Goal: Task Accomplishment & Management: Use online tool/utility

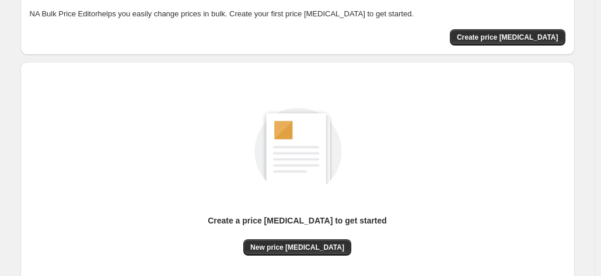
scroll to position [160, 0]
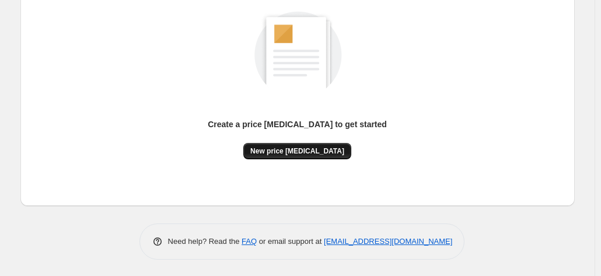
click at [313, 148] on span "New price change job" at bounding box center [297, 150] width 94 height 9
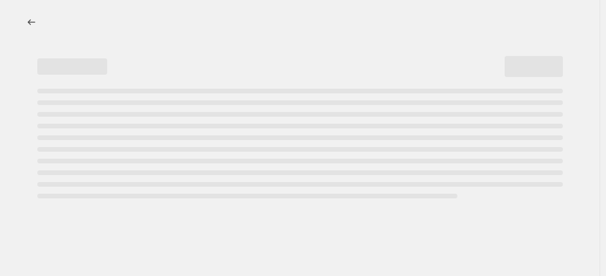
select select "percentage"
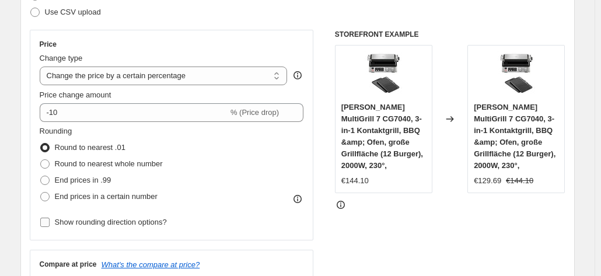
scroll to position [233, 0]
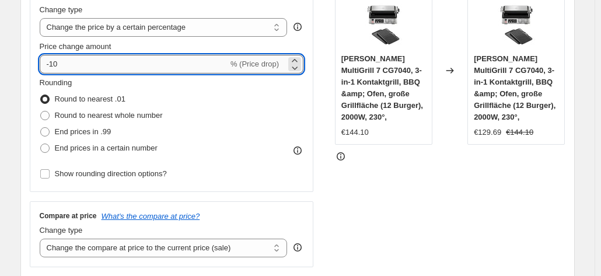
click at [136, 57] on input "-10" at bounding box center [134, 64] width 188 height 19
type input "-1"
type input "-30"
click at [255, 133] on div "Rounding Round to nearest .01 Round to nearest whole number End prices in .99 E…" at bounding box center [172, 116] width 264 height 79
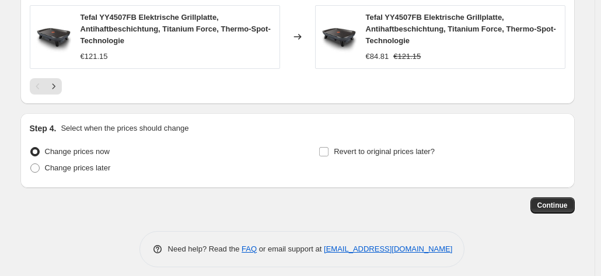
scroll to position [948, 0]
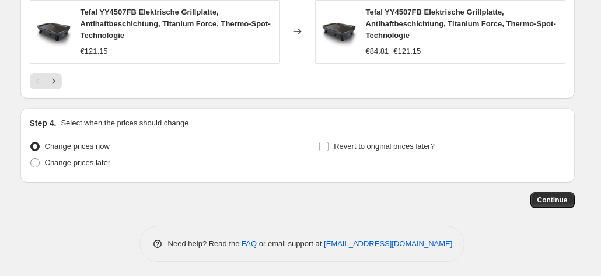
click at [565, 172] on div "Step 4. Select when the prices should change Change prices now Change prices la…" at bounding box center [297, 145] width 554 height 75
click at [564, 195] on span "Continue" at bounding box center [552, 199] width 30 height 9
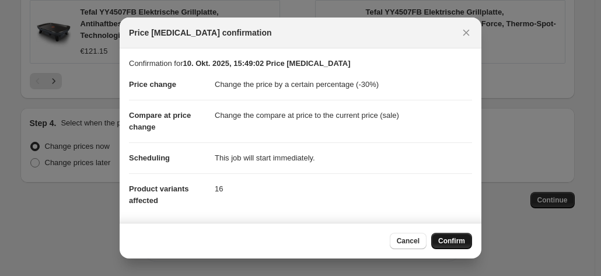
click at [446, 239] on span "Confirm" at bounding box center [451, 240] width 27 height 9
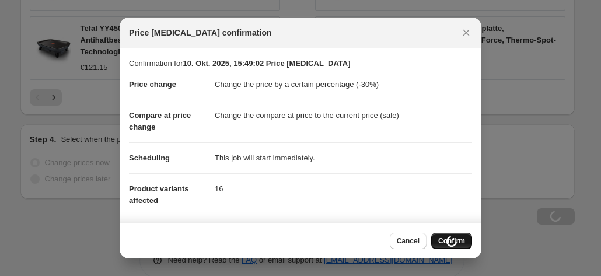
scroll to position [948, 0]
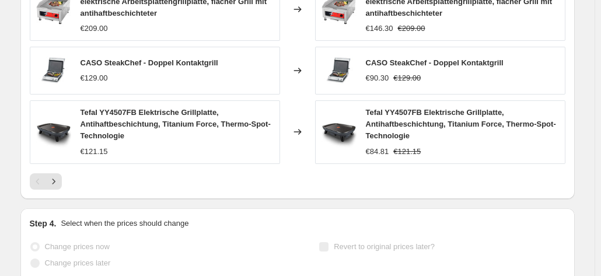
select select "percentage"
